Goal: Task Accomplishment & Management: Use online tool/utility

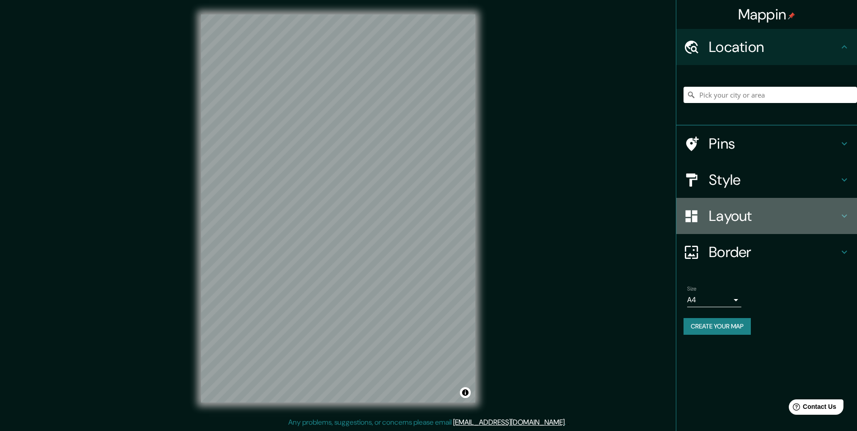
click at [722, 213] on h4 "Layout" at bounding box center [774, 216] width 130 height 18
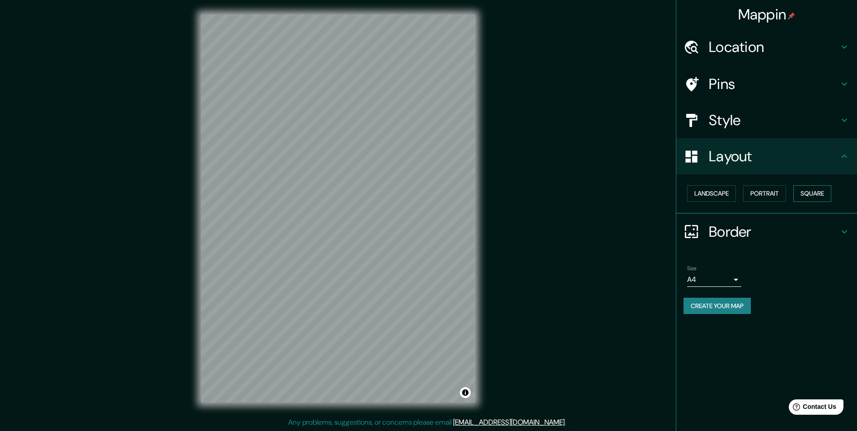
click at [816, 193] on button "Square" at bounding box center [812, 193] width 38 height 17
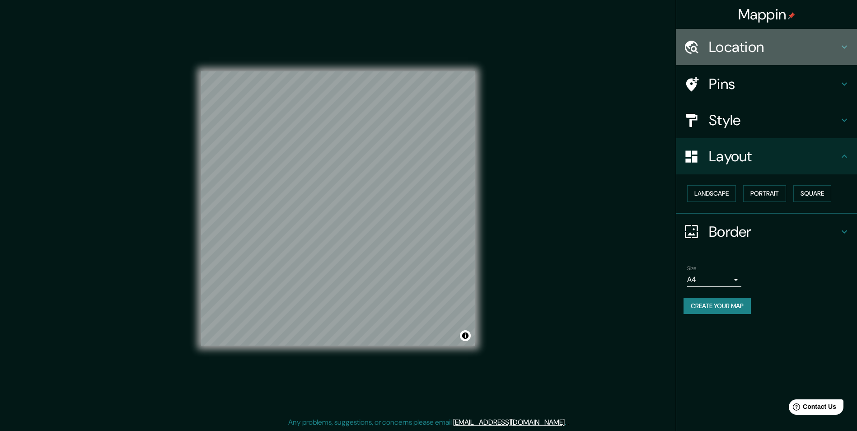
click at [749, 44] on h4 "Location" at bounding box center [774, 47] width 130 height 18
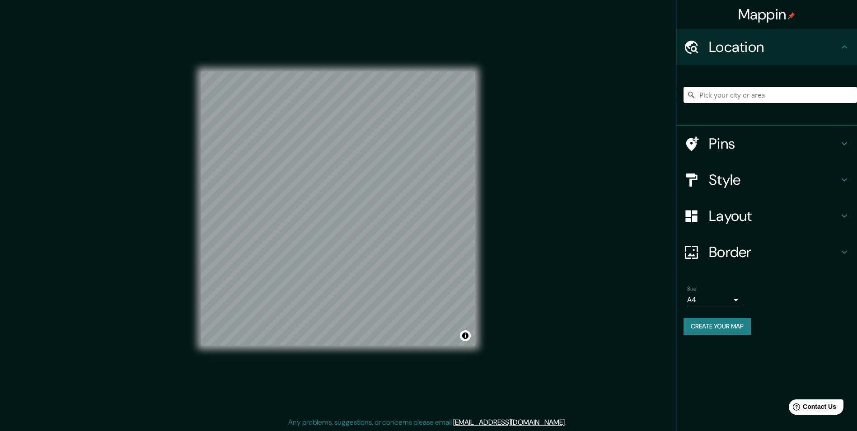
click at [712, 101] on input "Pick your city or area" at bounding box center [769, 95] width 173 height 16
type input "Lima, Provincia de Lima, Perú"
click at [716, 300] on body "Mappin Location Lima, Provincia de Lima, Perú Lima Provincia de Lima, Perú Lima…" at bounding box center [428, 215] width 857 height 431
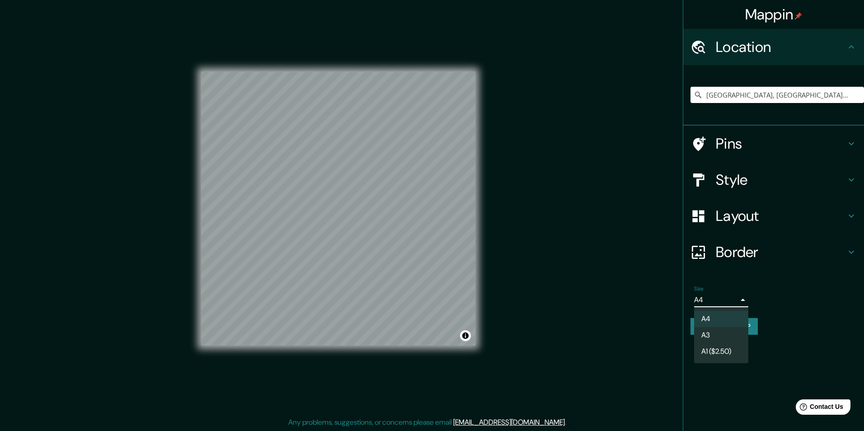
click at [712, 335] on li "A3" at bounding box center [721, 335] width 54 height 16
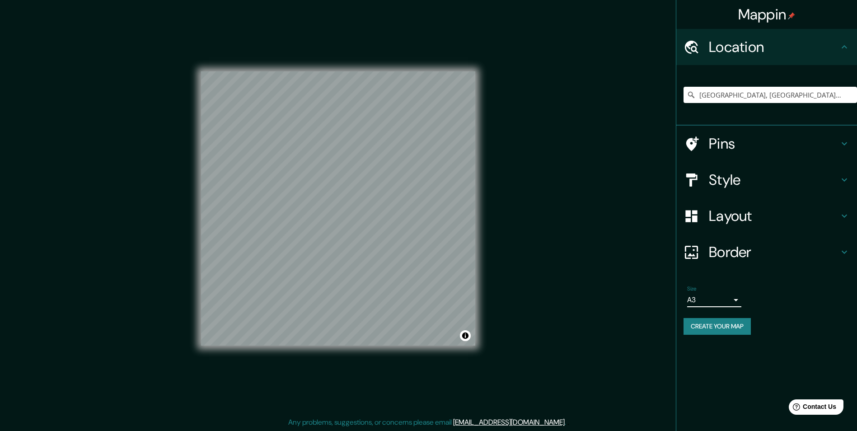
click at [720, 330] on button "Create your map" at bounding box center [716, 326] width 67 height 17
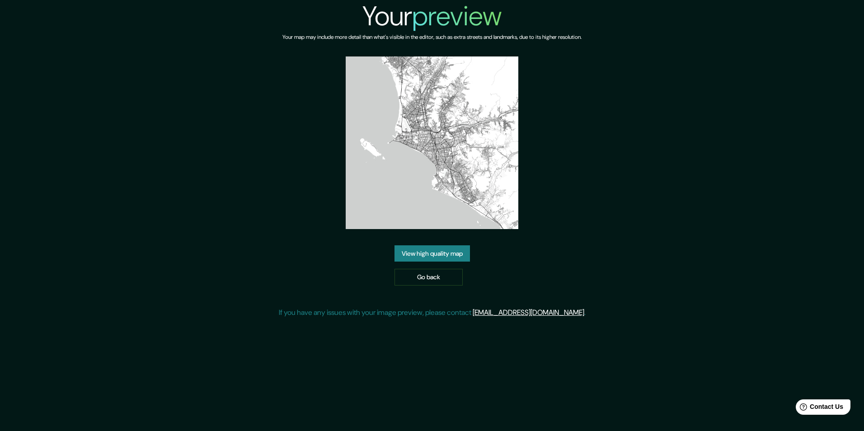
click at [439, 248] on link "View high quality map" at bounding box center [431, 253] width 75 height 17
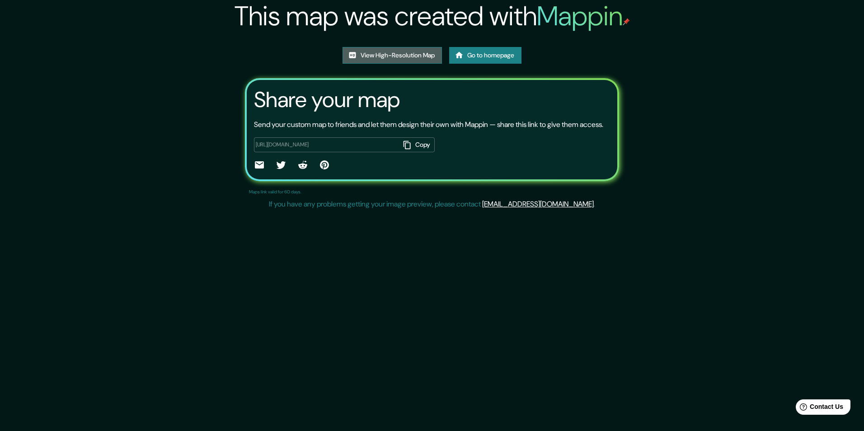
click at [393, 56] on link "View High-Resolution Map" at bounding box center [391, 55] width 99 height 17
click at [487, 57] on link "Go to homepage" at bounding box center [485, 55] width 72 height 17
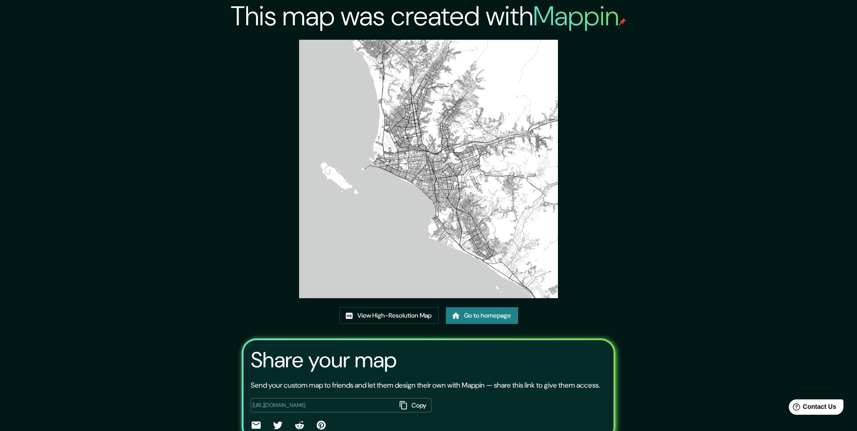
drag, startPoint x: 94, startPoint y: 4, endPoint x: 441, endPoint y: 128, distance: 369.2
